Goal: Information Seeking & Learning: Learn about a topic

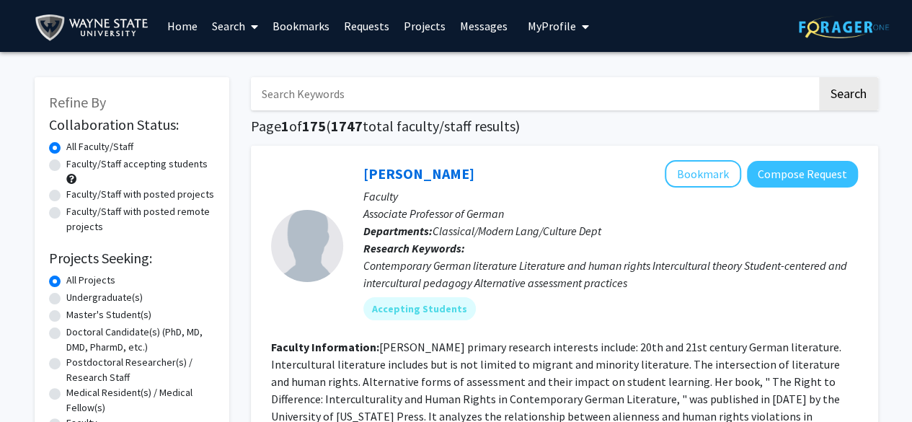
click at [495, 34] on link "Messages" at bounding box center [484, 26] width 62 height 50
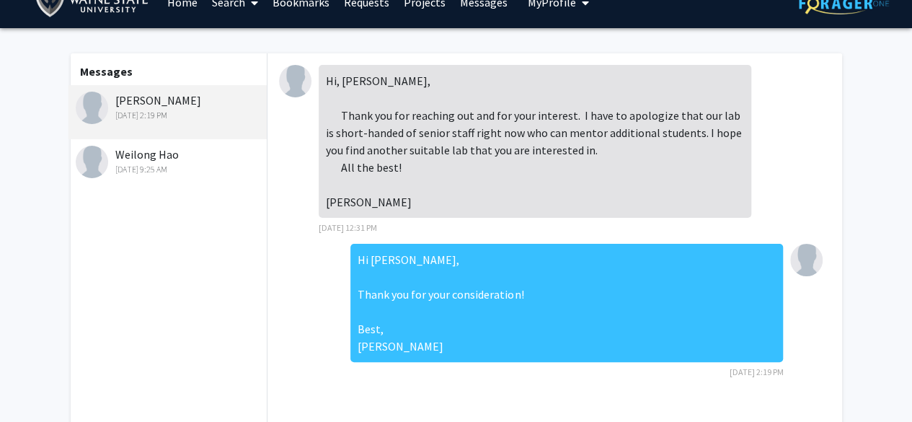
scroll to position [28, 0]
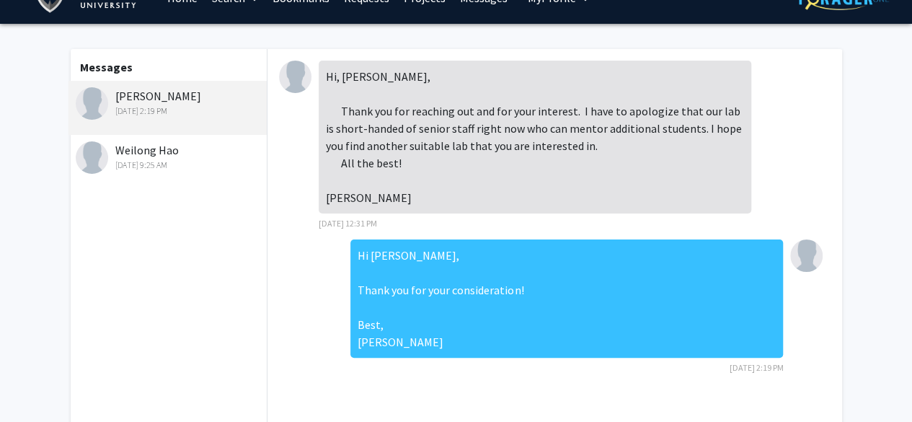
click at [167, 163] on div "[DATE] 9:25 AM" at bounding box center [170, 165] width 188 height 13
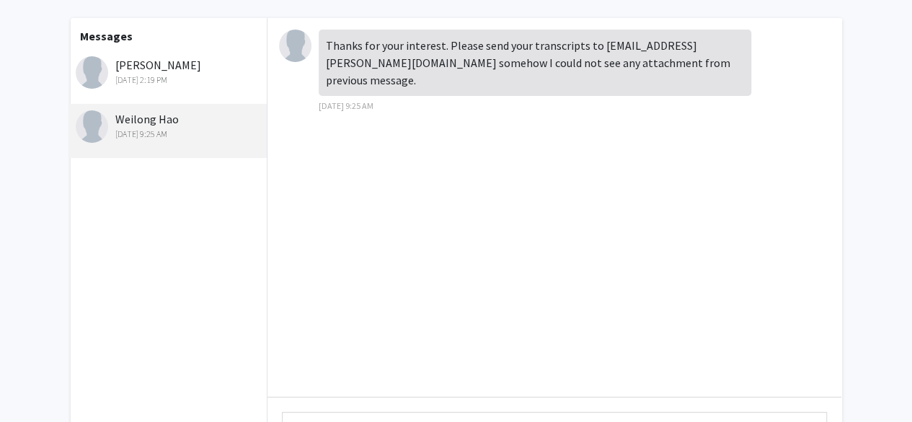
scroll to position [0, 0]
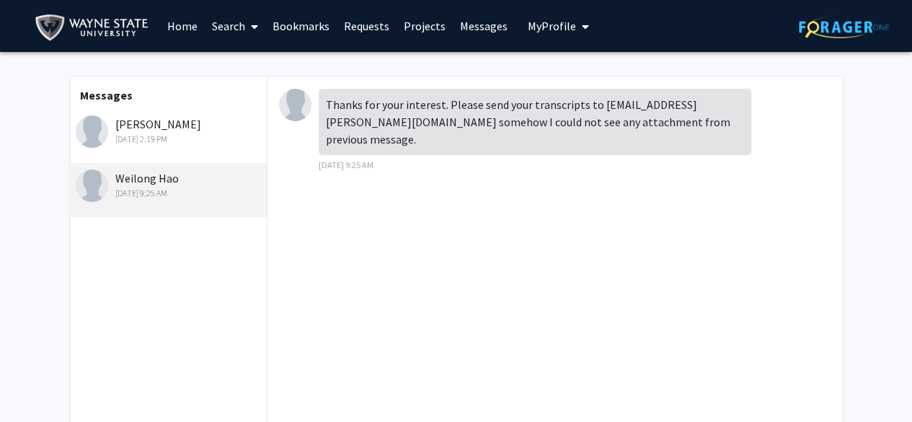
click at [160, 133] on div "[DATE] 2:19 PM" at bounding box center [170, 139] width 188 height 13
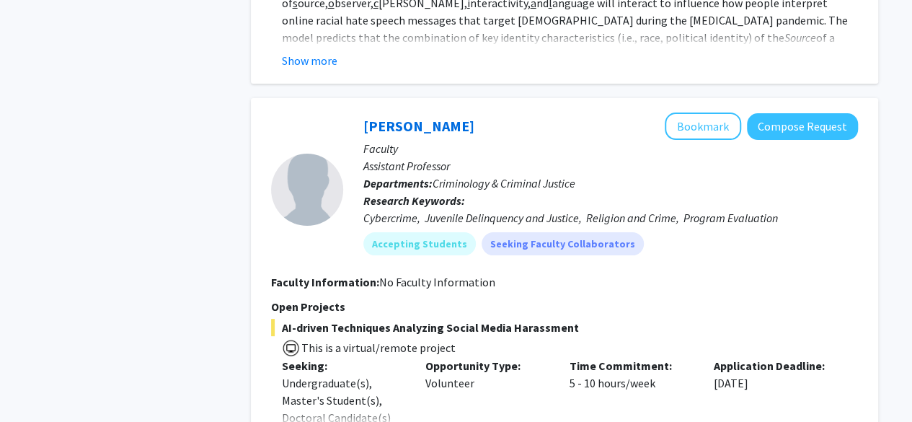
scroll to position [2793, 0]
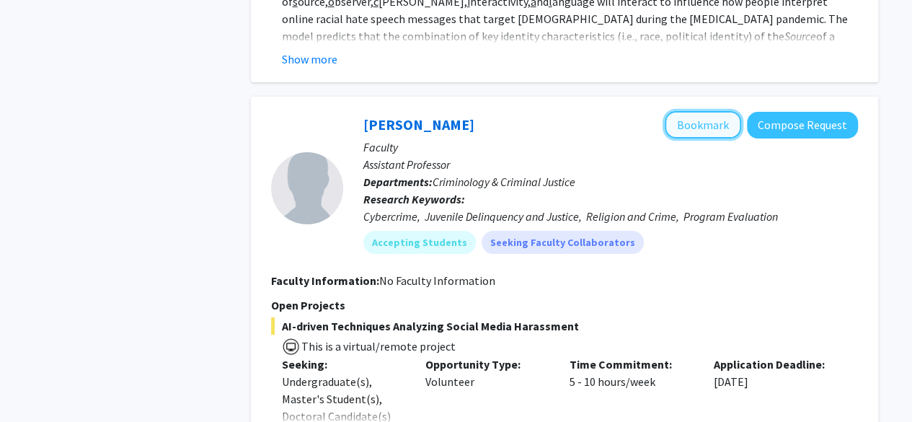
click at [698, 111] on button "Bookmark" at bounding box center [703, 124] width 76 height 27
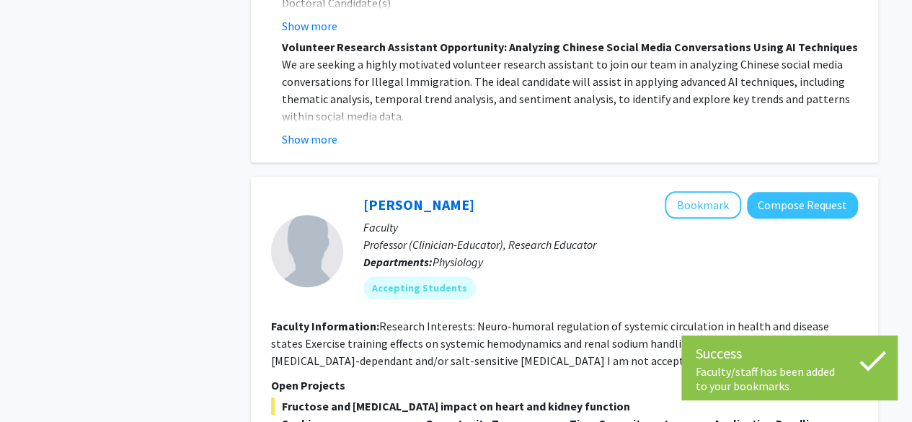
scroll to position [3560, 0]
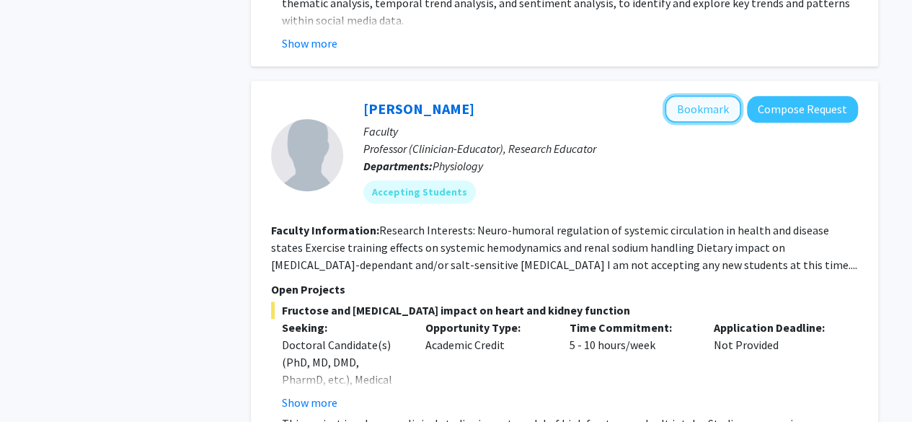
click at [679, 95] on button "Bookmark" at bounding box center [703, 108] width 76 height 27
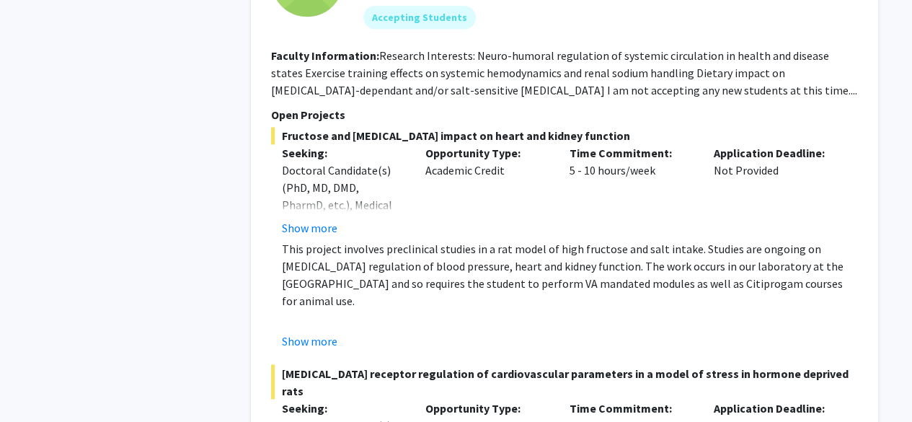
scroll to position [3744, 0]
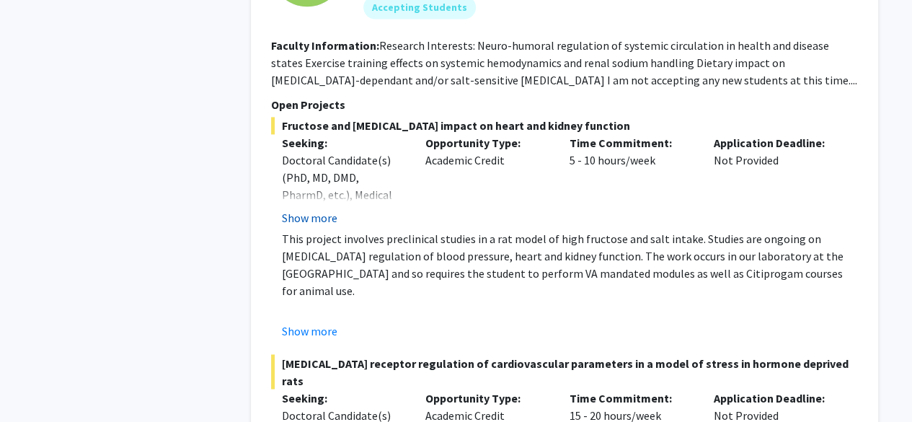
click at [324, 209] on button "Show more" at bounding box center [310, 217] width 56 height 17
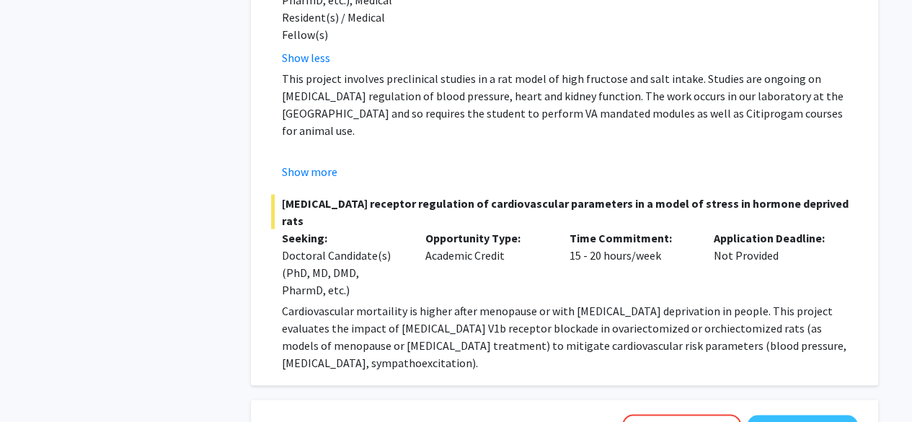
scroll to position [3940, 0]
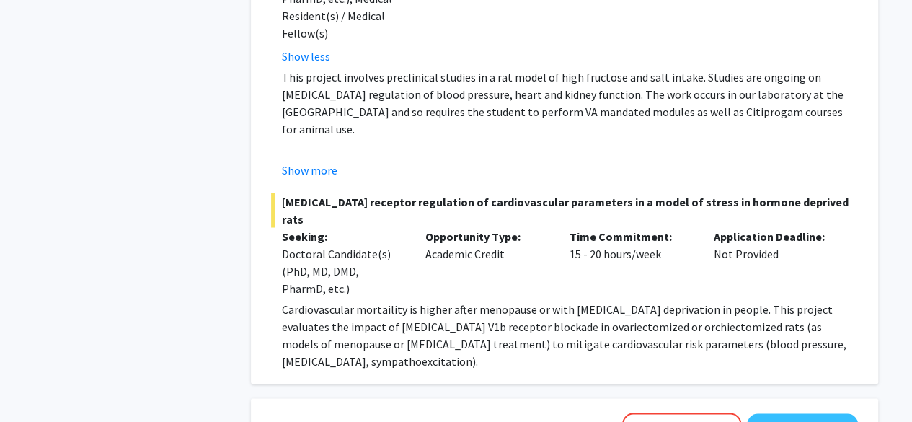
click at [309, 244] on div "Doctoral Candidate(s) (PhD, MD, DMD, PharmD, etc.)" at bounding box center [343, 270] width 123 height 52
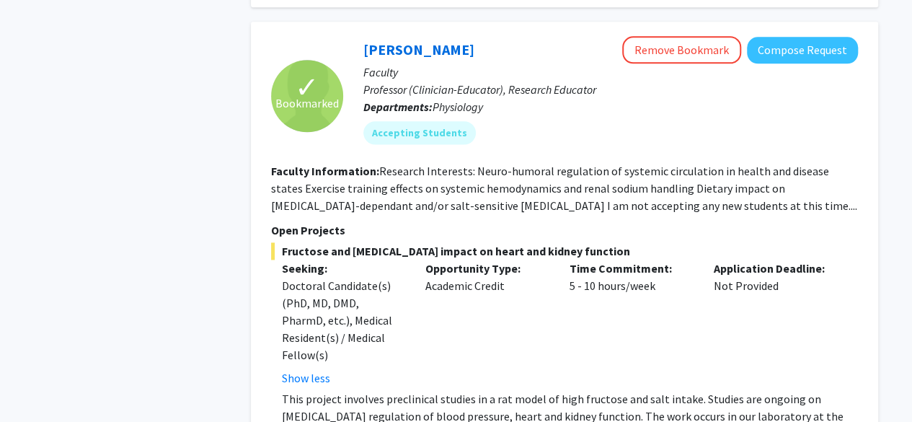
scroll to position [3582, 0]
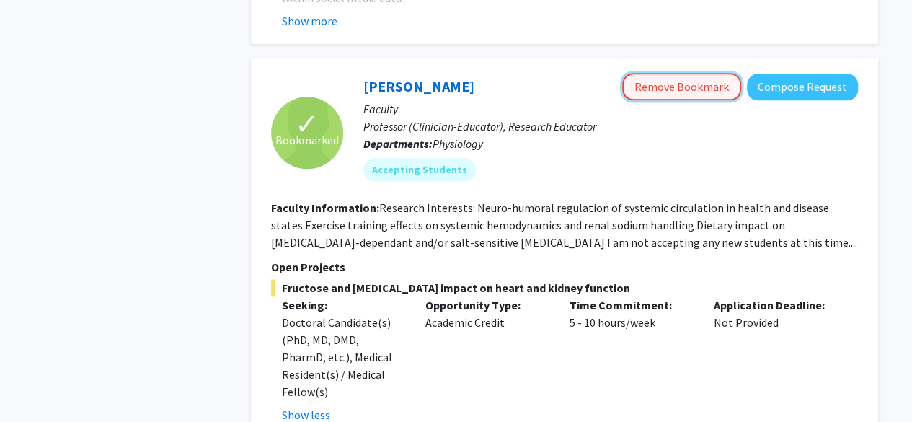
click at [659, 73] on button "Remove Bookmark" at bounding box center [681, 86] width 119 height 27
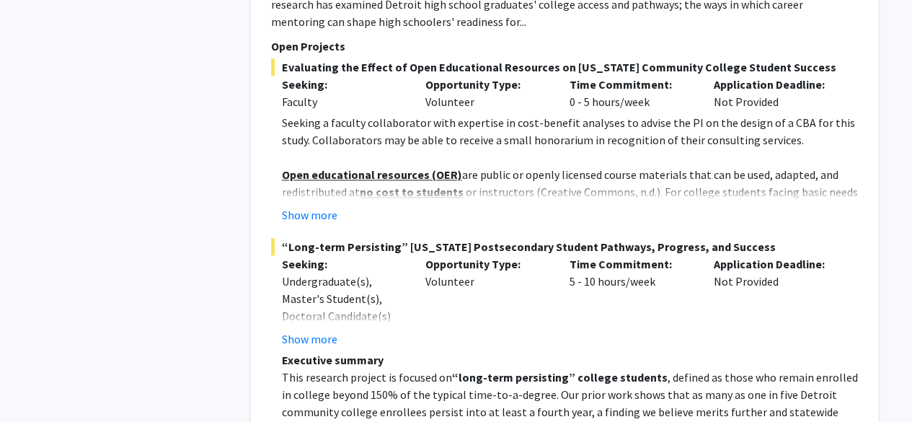
scroll to position [6315, 0]
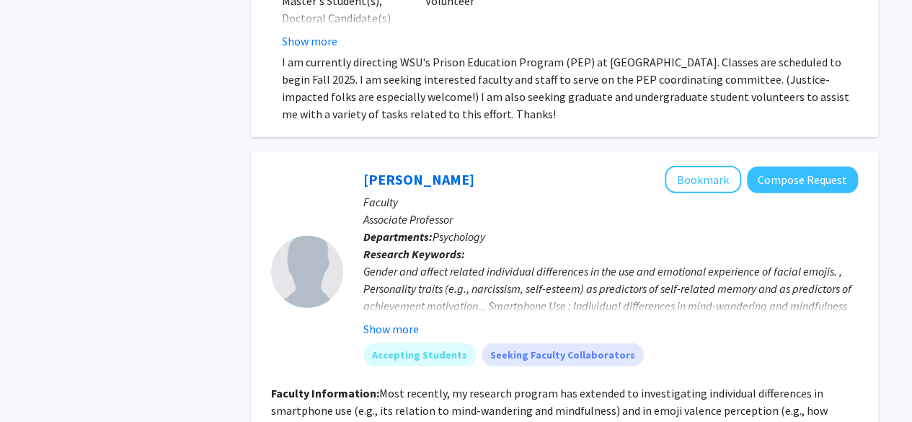
scroll to position [1944, 0]
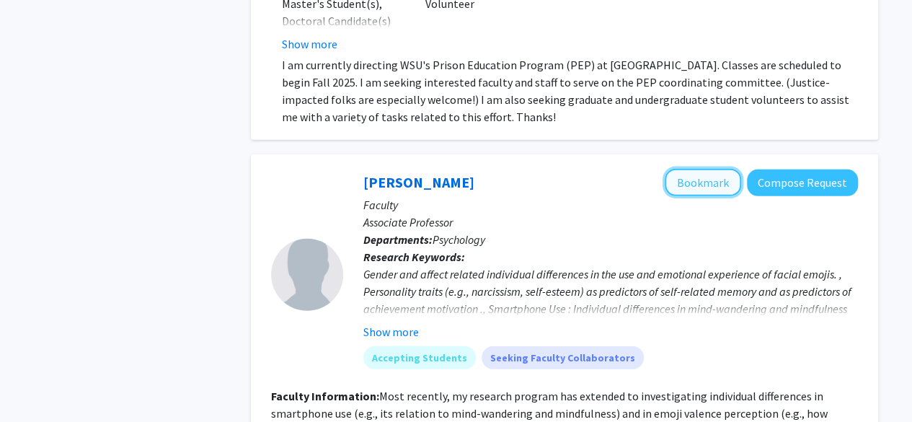
click at [688, 169] on button "Bookmark" at bounding box center [703, 182] width 76 height 27
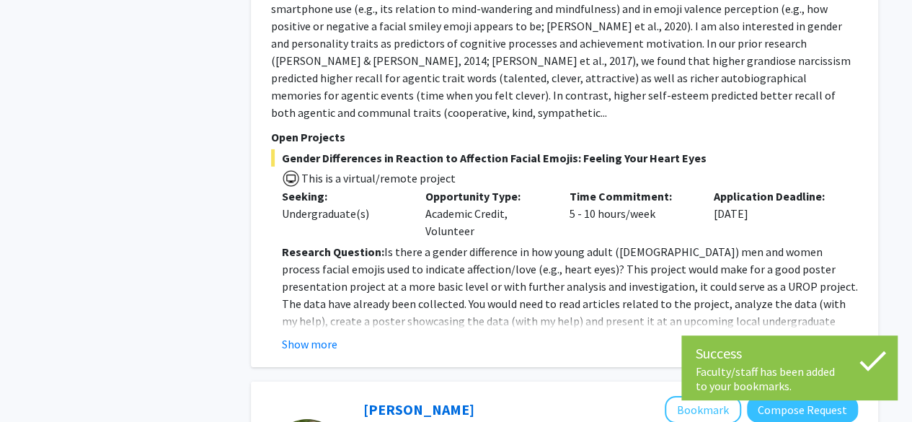
scroll to position [2349, 0]
click at [300, 334] on button "Show more" at bounding box center [310, 342] width 56 height 17
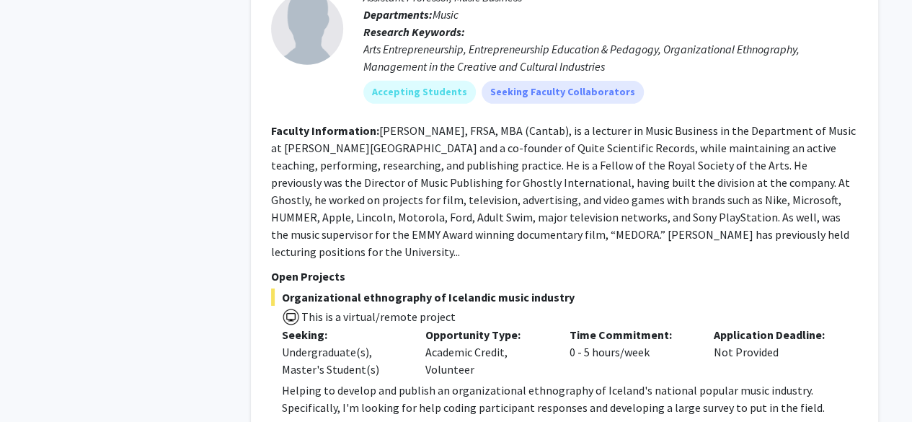
scroll to position [4967, 0]
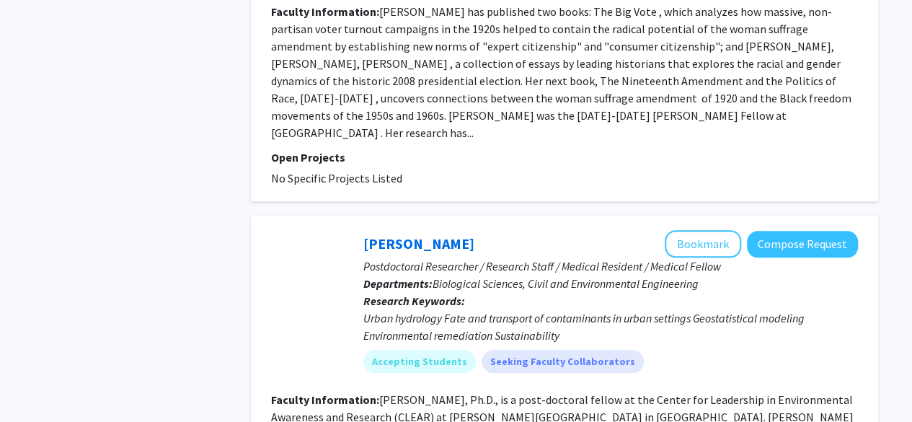
scroll to position [3369, 0]
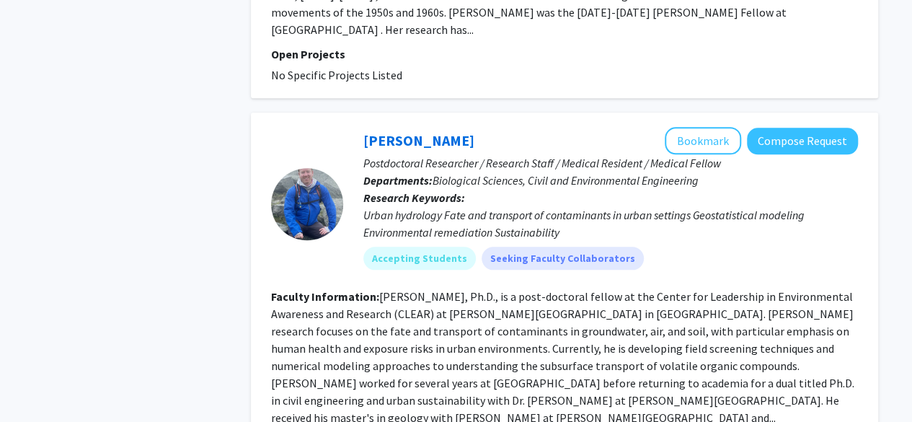
click at [345, 294] on fg-search-faculty "[PERSON_NAME] Bookmark Compose Request Postdoctoral Researcher / Research Staff…" at bounding box center [564, 299] width 587 height 345
click at [396, 289] on fg-read-more "[PERSON_NAME], Ph.D., is a post-doctoral fellow at the Center for Leadership in…" at bounding box center [562, 357] width 583 height 136
click at [450, 289] on fg-read-more "[PERSON_NAME], Ph.D., is a post-doctoral fellow at the Center for Leadership in…" at bounding box center [562, 357] width 583 height 136
click at [685, 127] on button "Bookmark" at bounding box center [703, 140] width 76 height 27
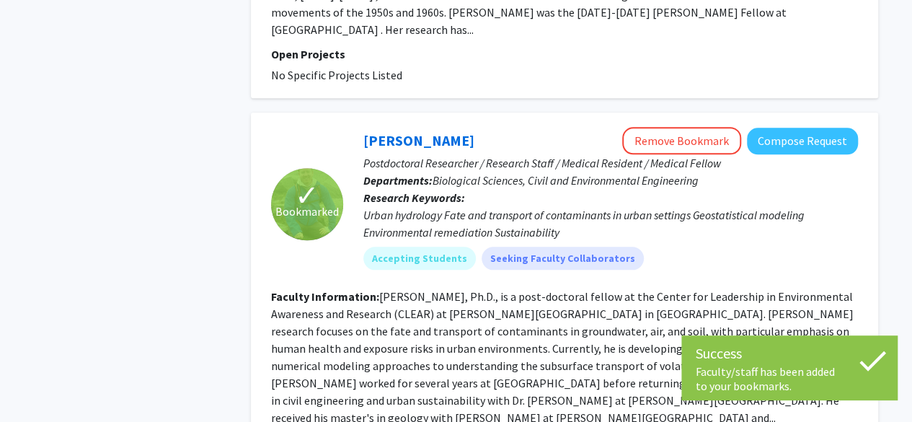
scroll to position [3455, 0]
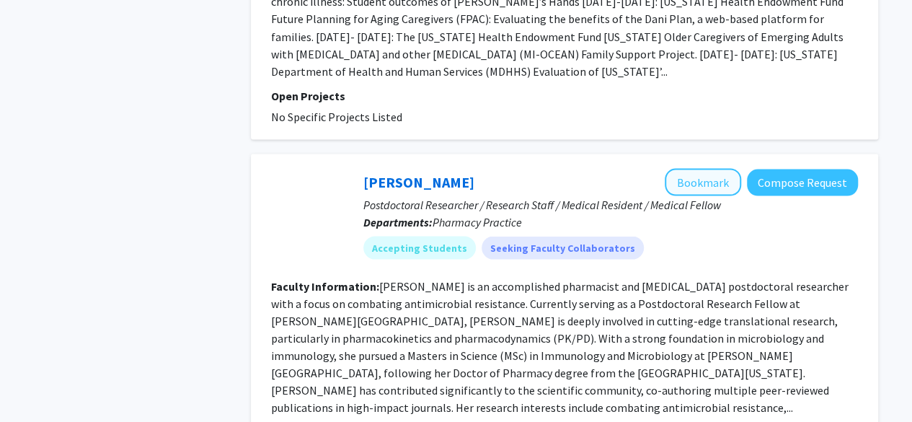
scroll to position [1335, 0]
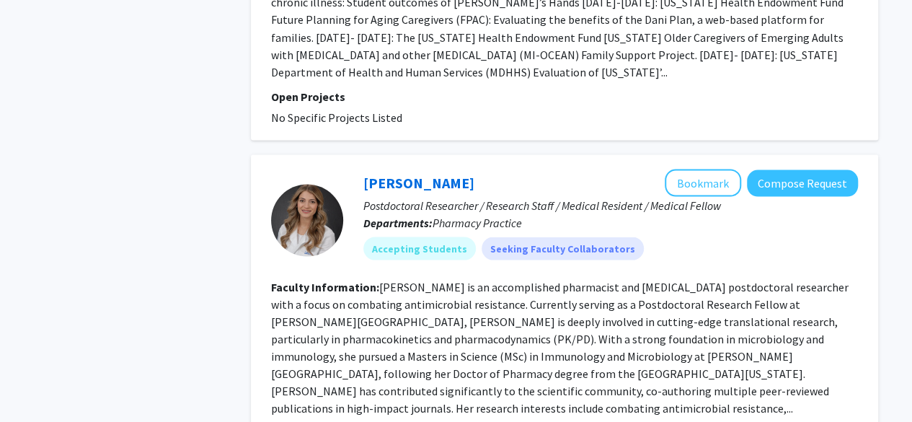
click at [634, 279] on fg-read-more "[PERSON_NAME] is an accomplished pharmacist and [MEDICAL_DATA] postdoctoral res…" at bounding box center [559, 347] width 577 height 136
click at [679, 169] on button "Bookmark" at bounding box center [703, 182] width 76 height 27
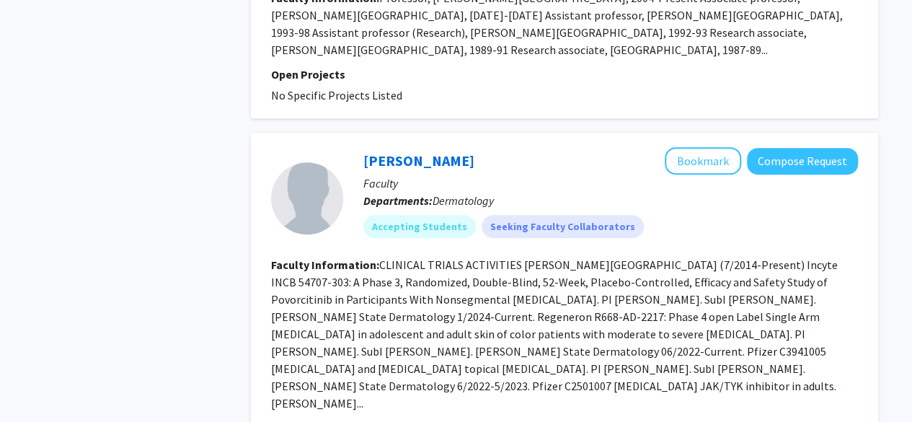
scroll to position [3049, 0]
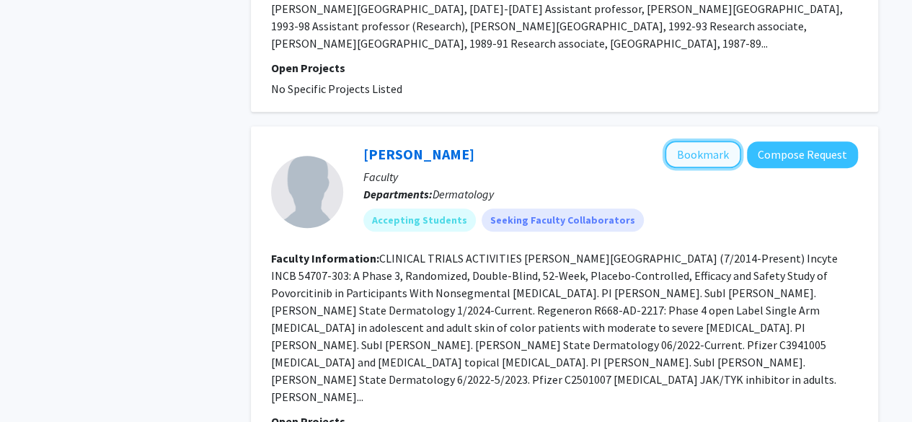
click at [685, 141] on button "Bookmark" at bounding box center [703, 154] width 76 height 27
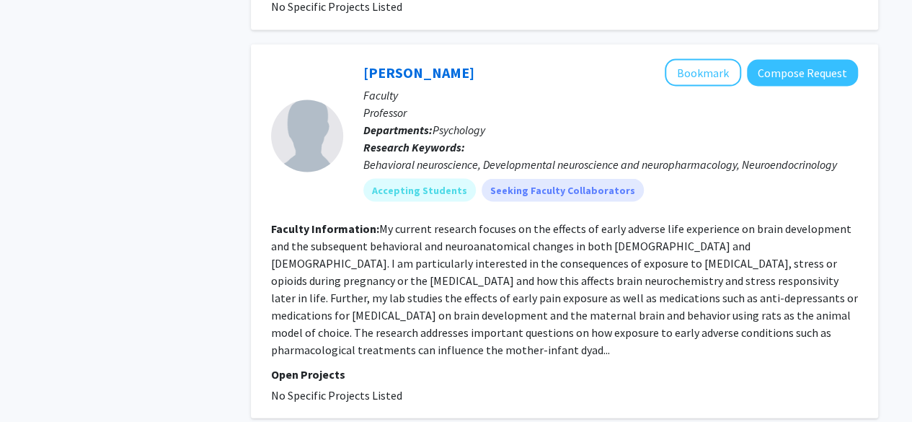
scroll to position [1257, 0]
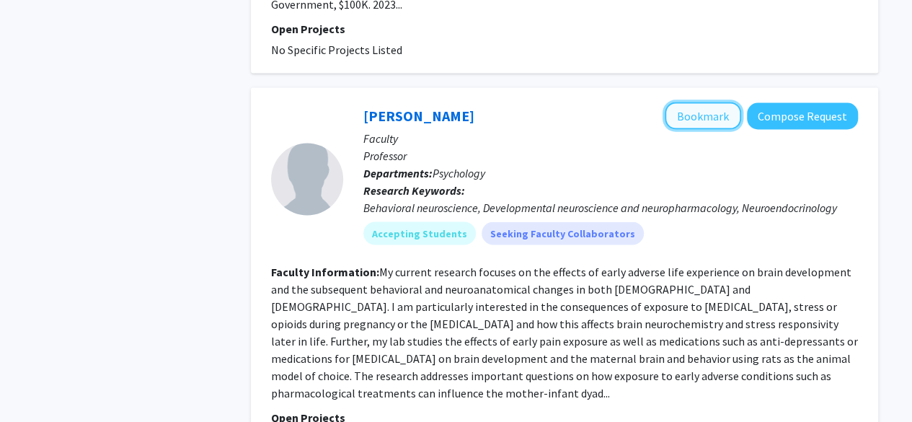
click at [691, 102] on button "Bookmark" at bounding box center [703, 115] width 76 height 27
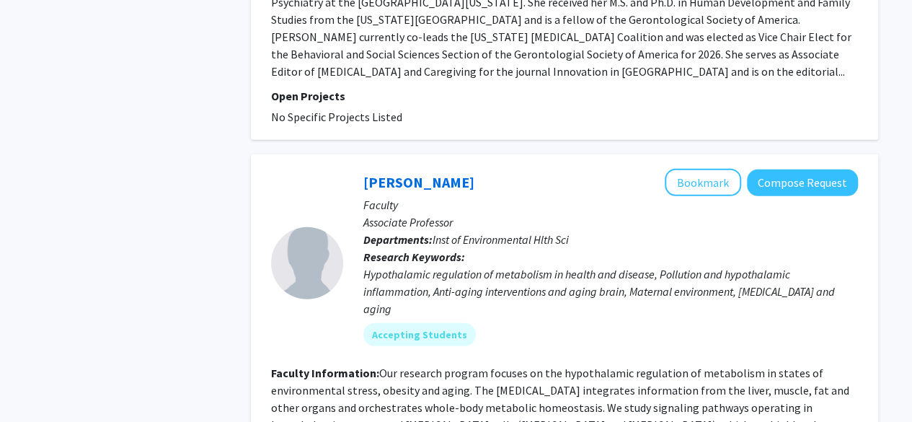
scroll to position [1982, 0]
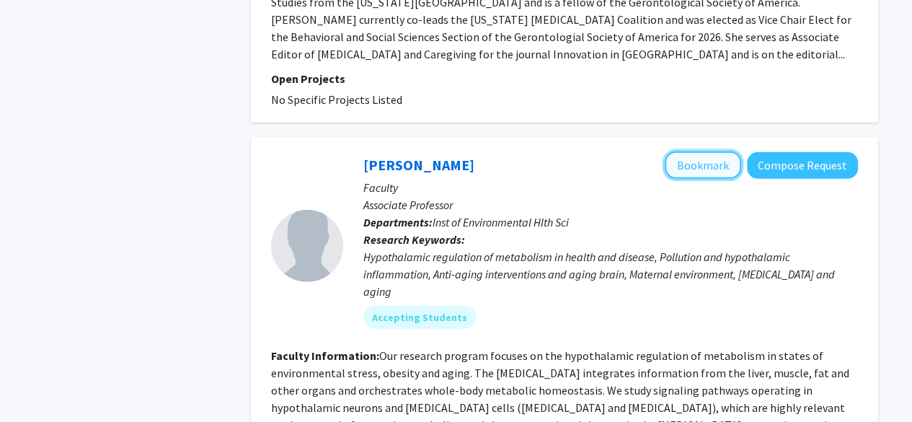
click at [676, 151] on button "Bookmark" at bounding box center [703, 164] width 76 height 27
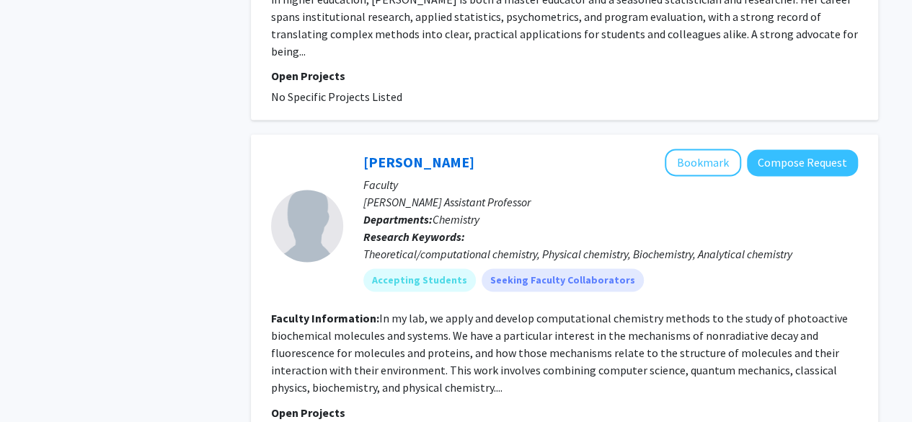
scroll to position [3684, 0]
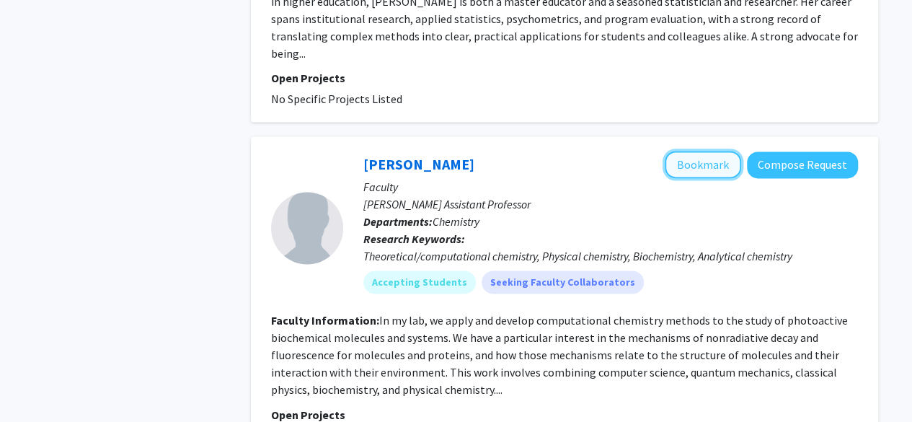
click at [698, 151] on button "Bookmark" at bounding box center [703, 164] width 76 height 27
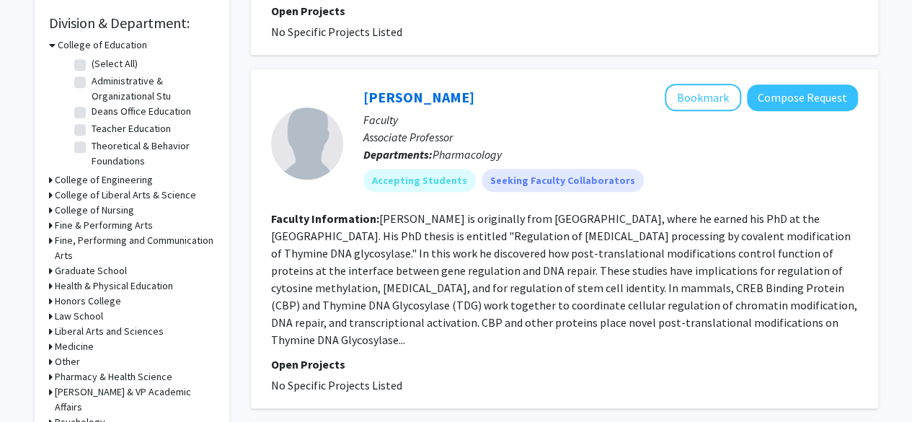
scroll to position [440, 0]
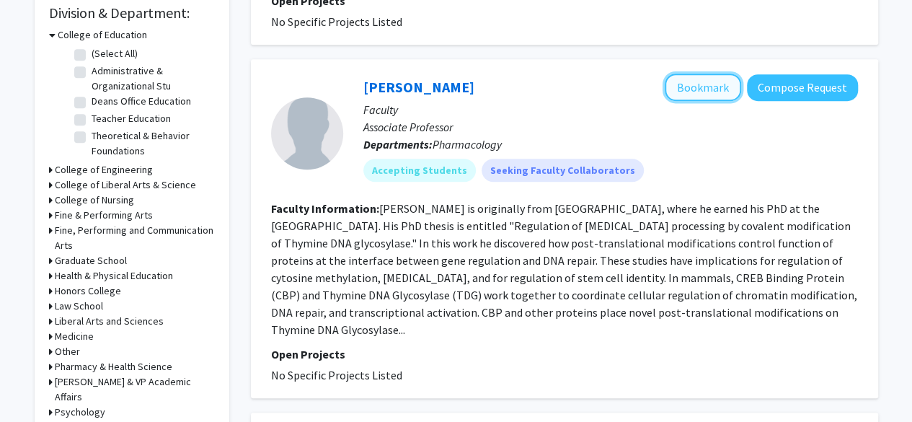
click at [692, 82] on button "Bookmark" at bounding box center [703, 87] width 76 height 27
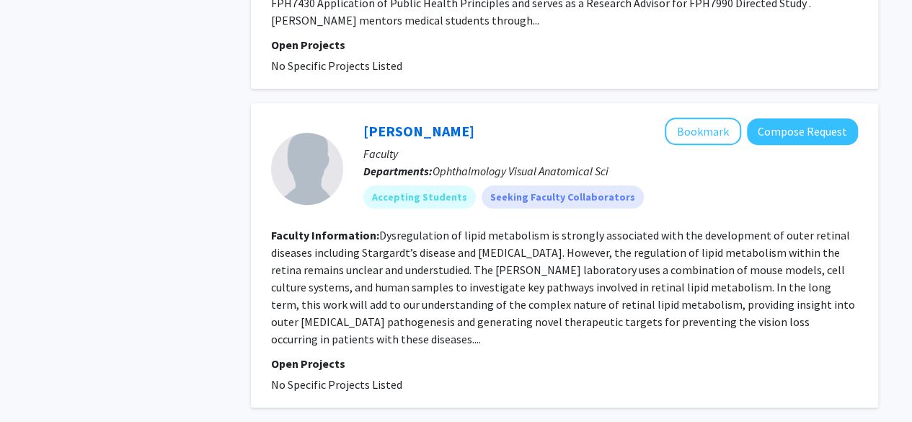
scroll to position [3263, 0]
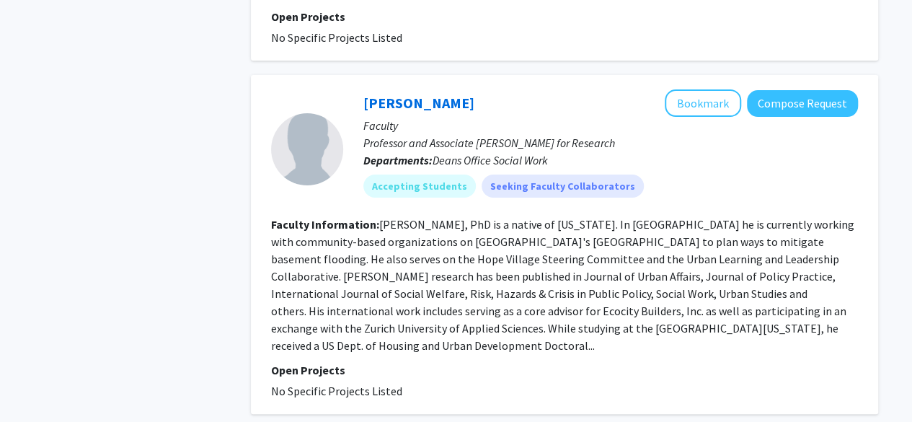
scroll to position [3072, 0]
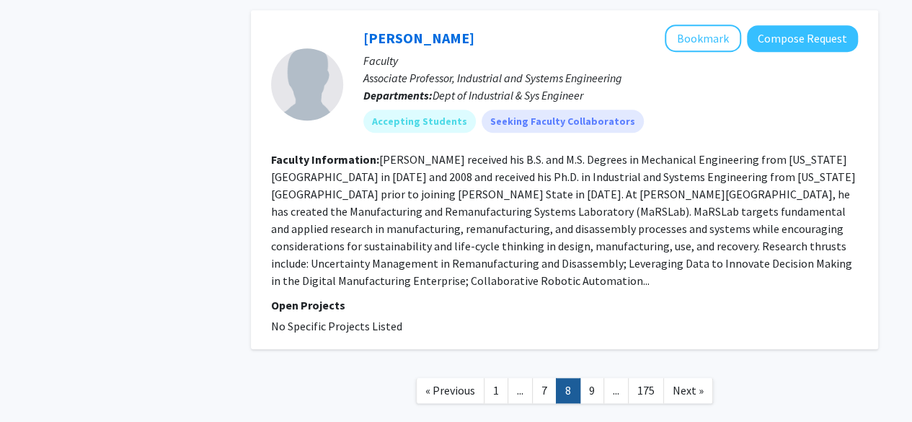
scroll to position [3279, 0]
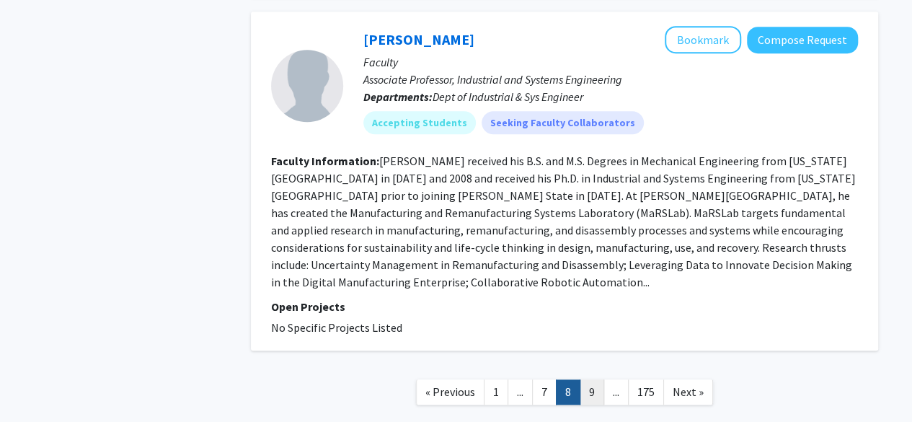
click at [600, 379] on link "9" at bounding box center [592, 391] width 25 height 25
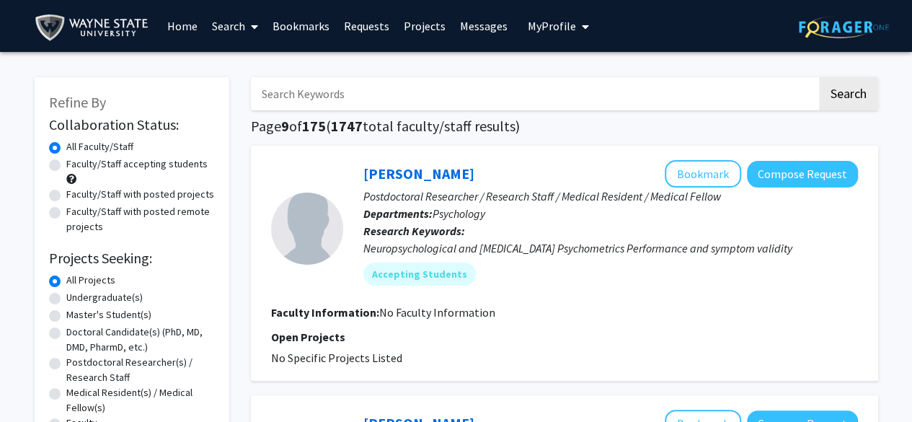
click at [805, 37] on img at bounding box center [844, 27] width 90 height 22
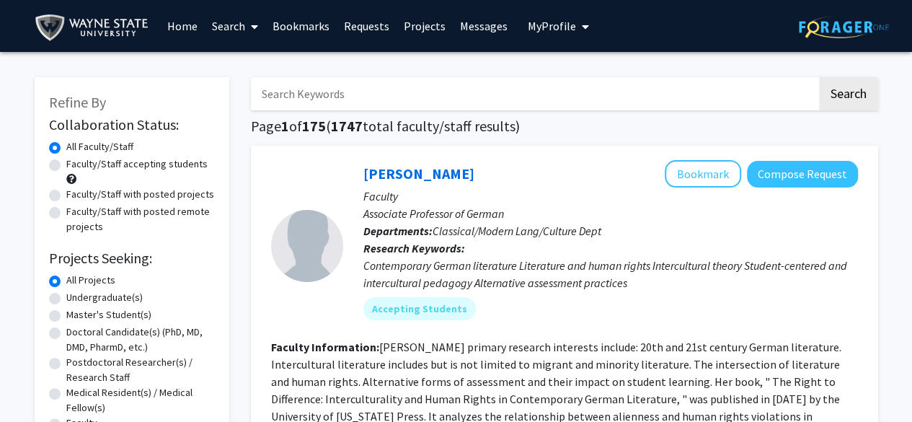
click at [419, 108] on input "Search Keywords" at bounding box center [534, 93] width 566 height 33
type input "n"
type input "b"
click at [834, 81] on button "Search" at bounding box center [848, 93] width 59 height 33
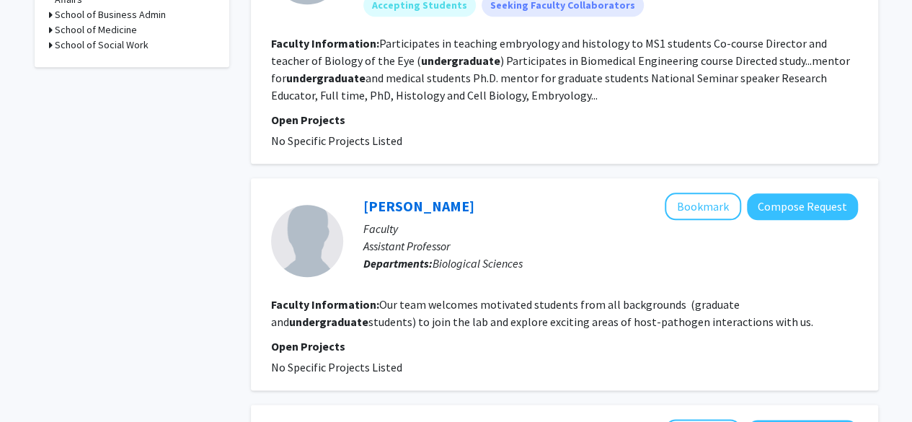
scroll to position [549, 0]
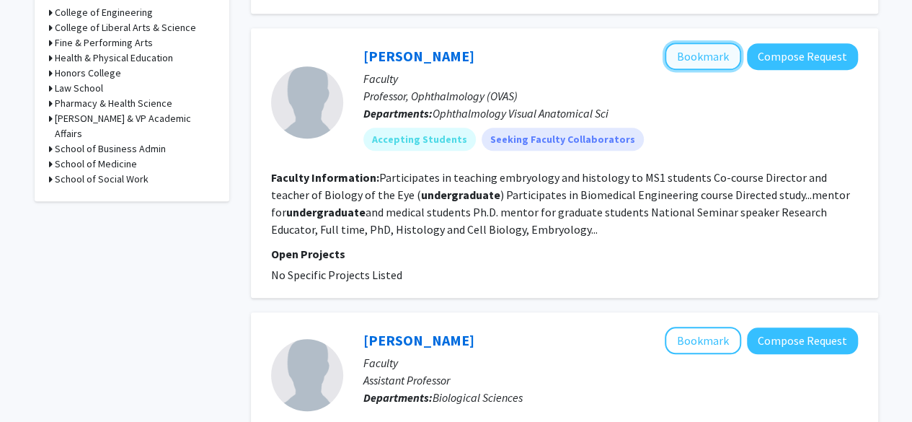
click at [683, 43] on button "Bookmark" at bounding box center [703, 56] width 76 height 27
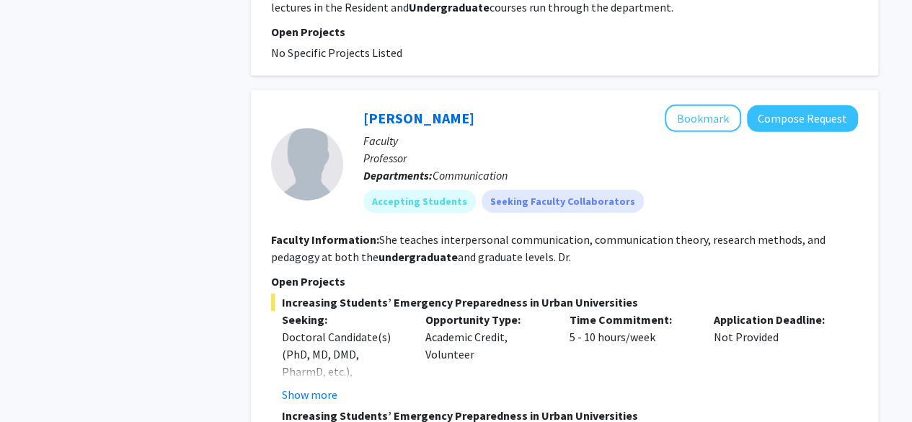
scroll to position [2223, 0]
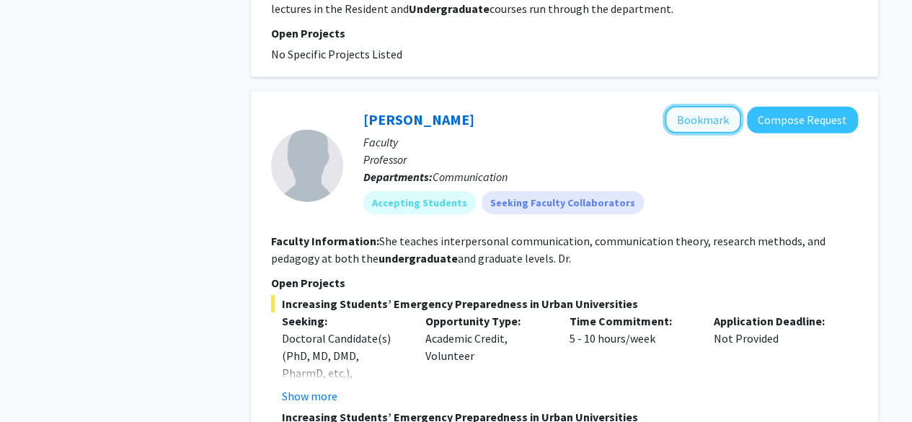
click at [717, 106] on button "Bookmark" at bounding box center [703, 119] width 76 height 27
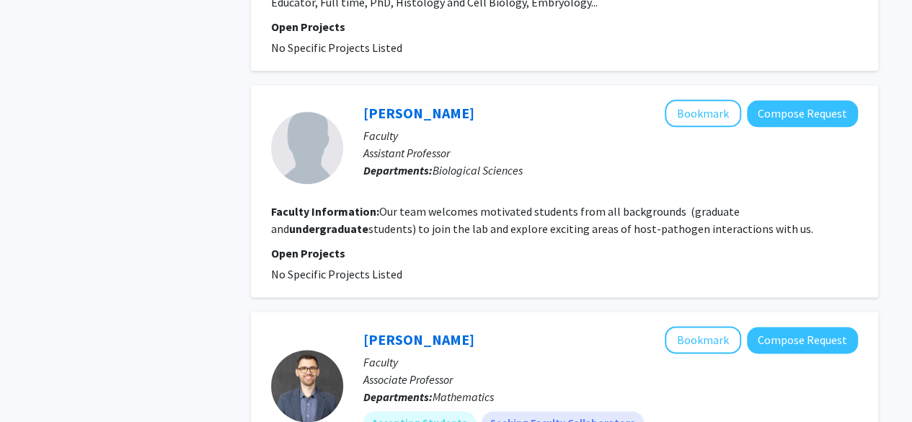
scroll to position [0, 0]
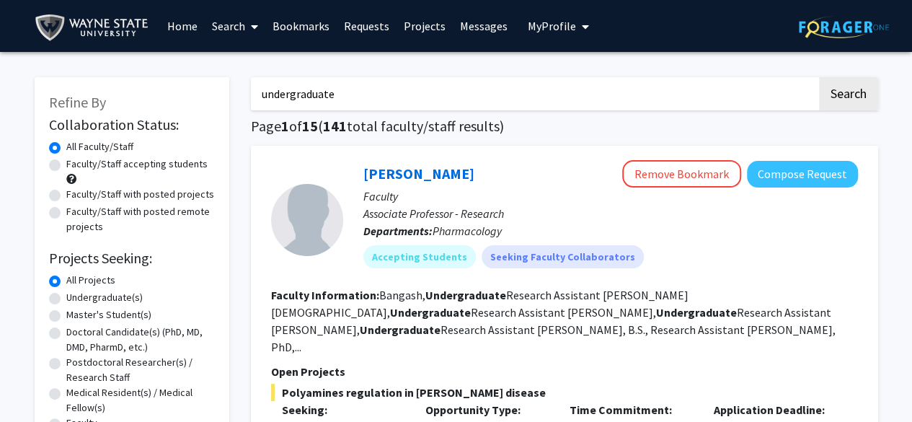
click at [762, 93] on input "undergraduate" at bounding box center [534, 93] width 566 height 33
type input "u"
click at [828, 24] on img at bounding box center [844, 27] width 90 height 22
